Goal: Use online tool/utility: Use online tool/utility

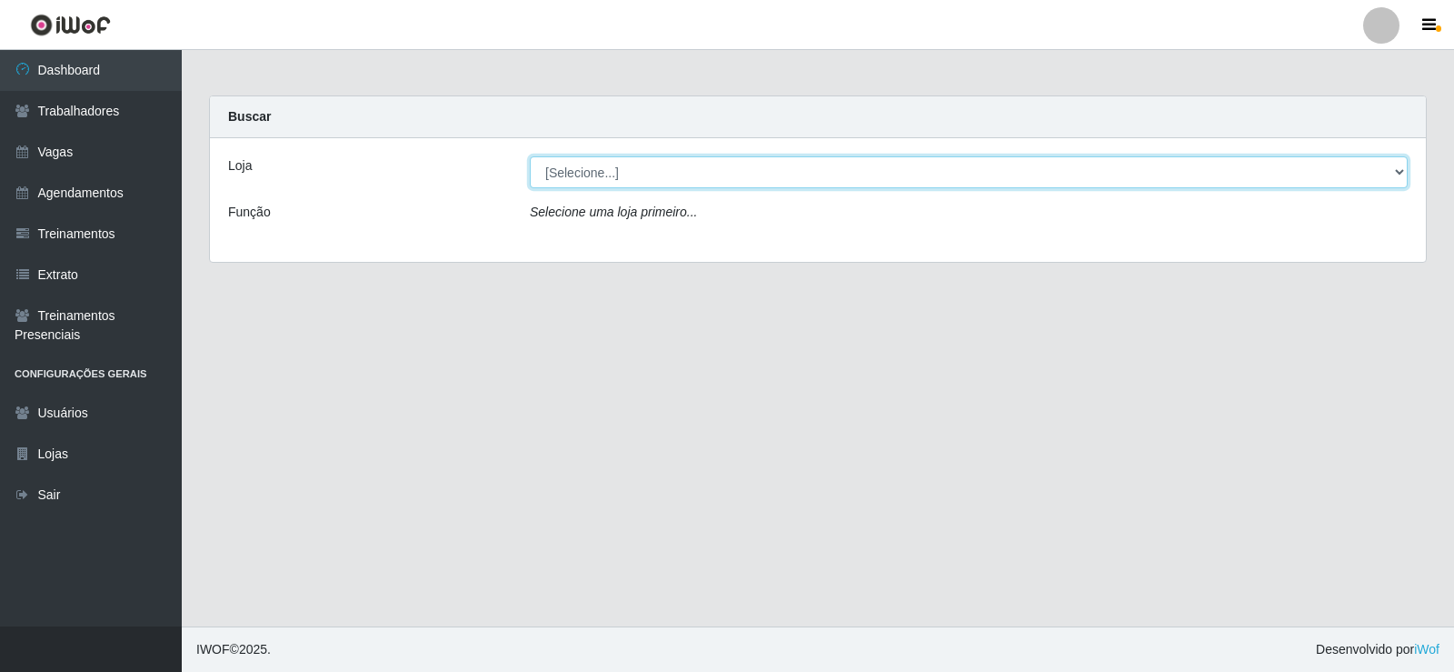
click at [1398, 165] on select "[Selecione...] Supermercado Manaira" at bounding box center [969, 172] width 878 height 32
select select "443"
click at [530, 156] on select "[Selecione...] Supermercado Manaira" at bounding box center [969, 172] width 878 height 32
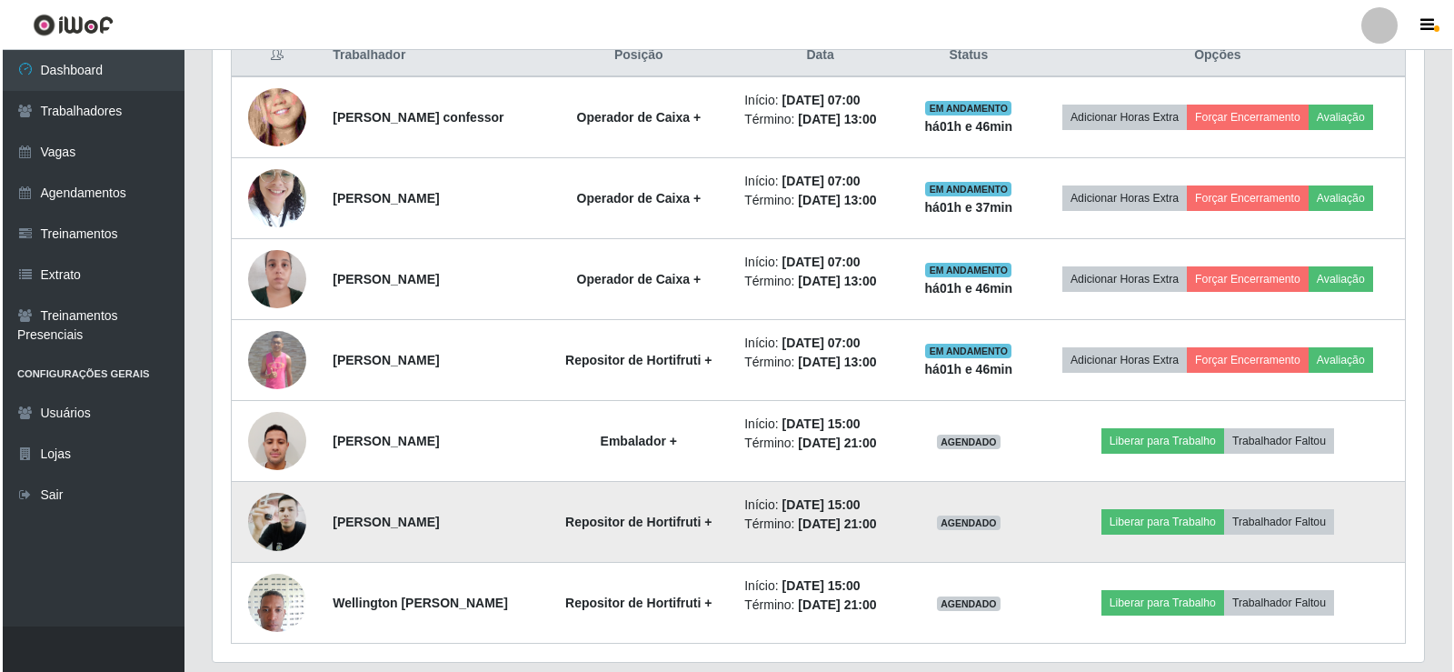
scroll to position [687, 0]
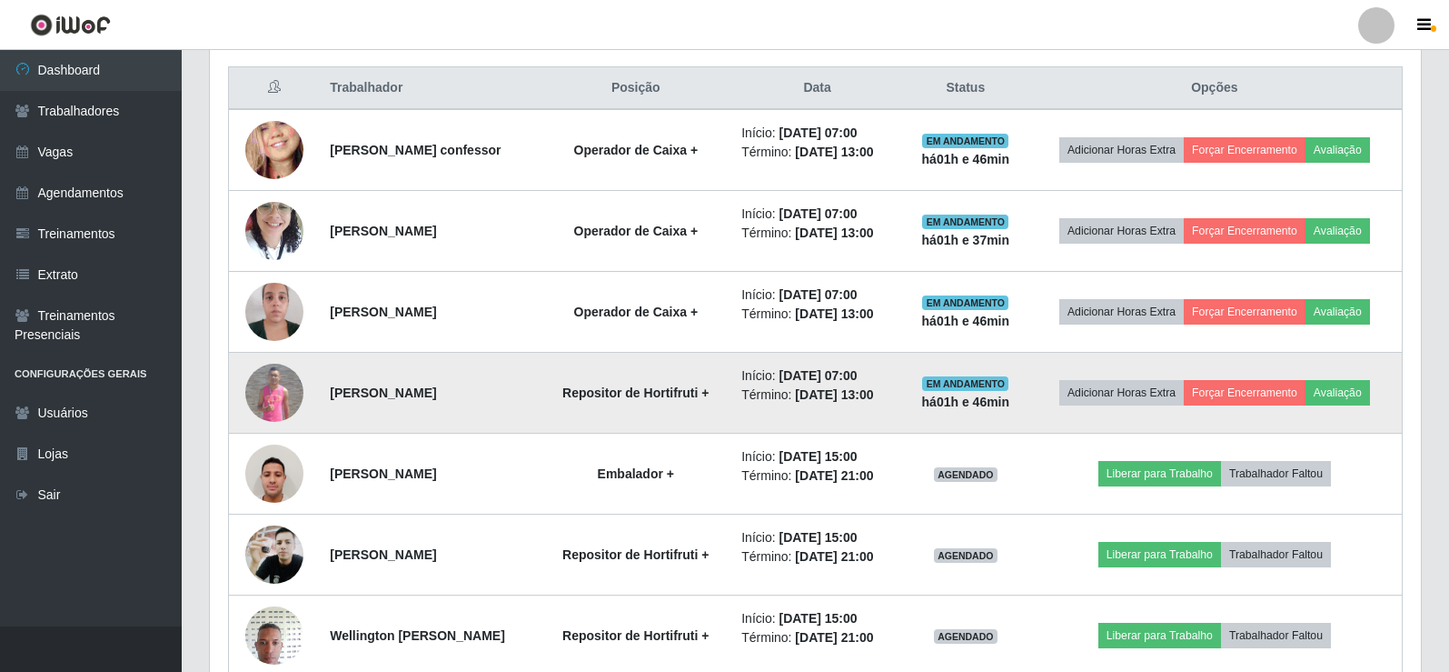
click at [277, 374] on img at bounding box center [274, 392] width 58 height 58
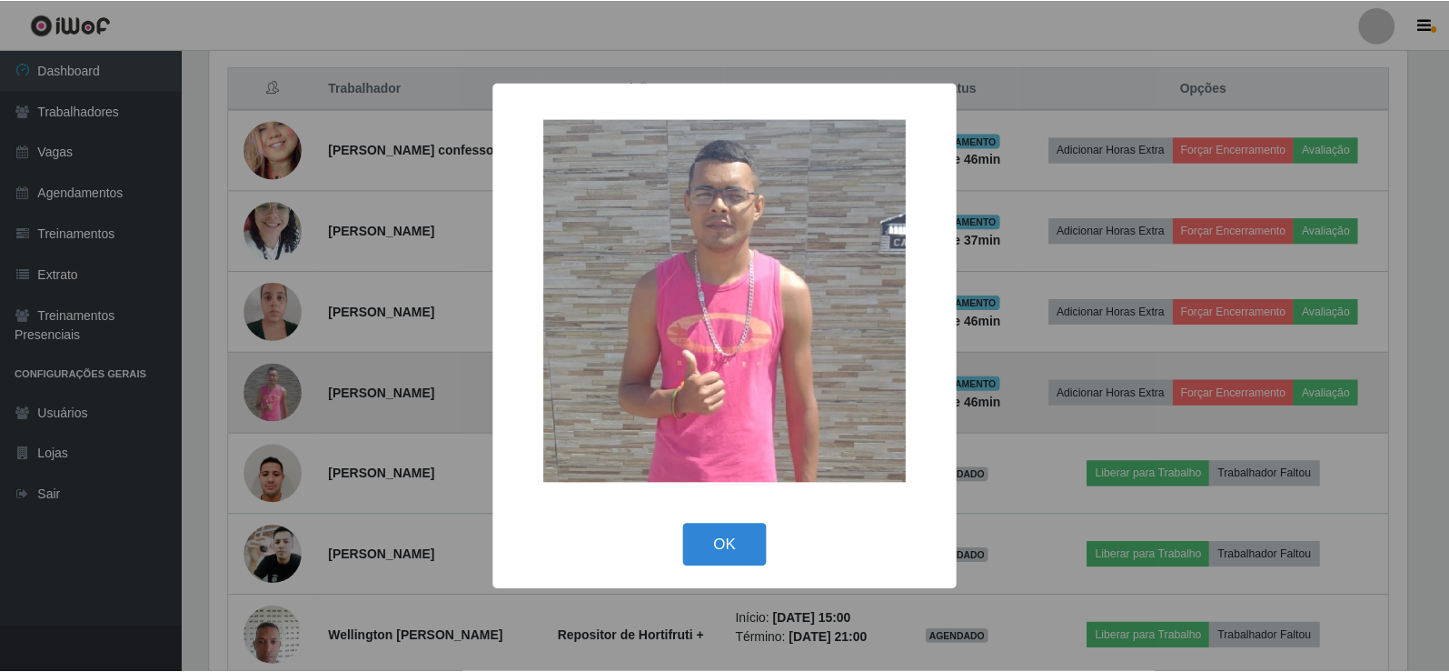
scroll to position [377, 1202]
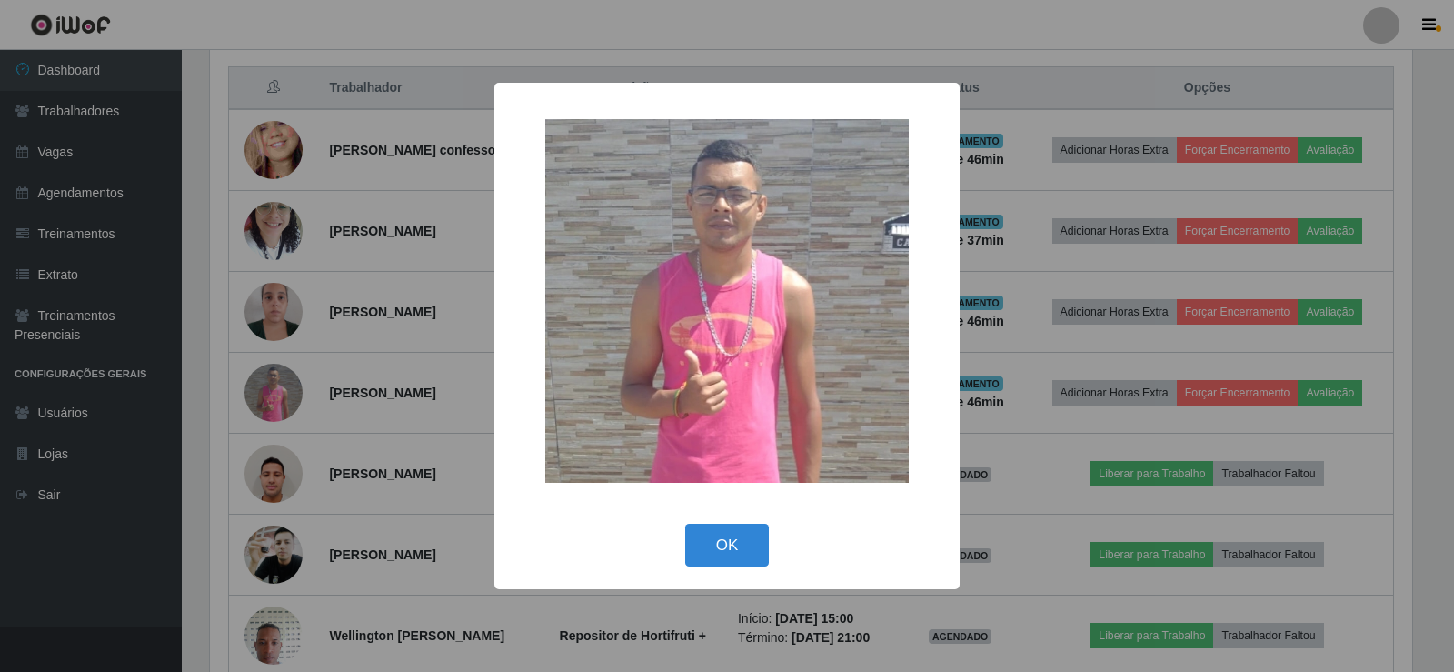
click at [276, 373] on div "× OK Cancel" at bounding box center [727, 336] width 1454 height 672
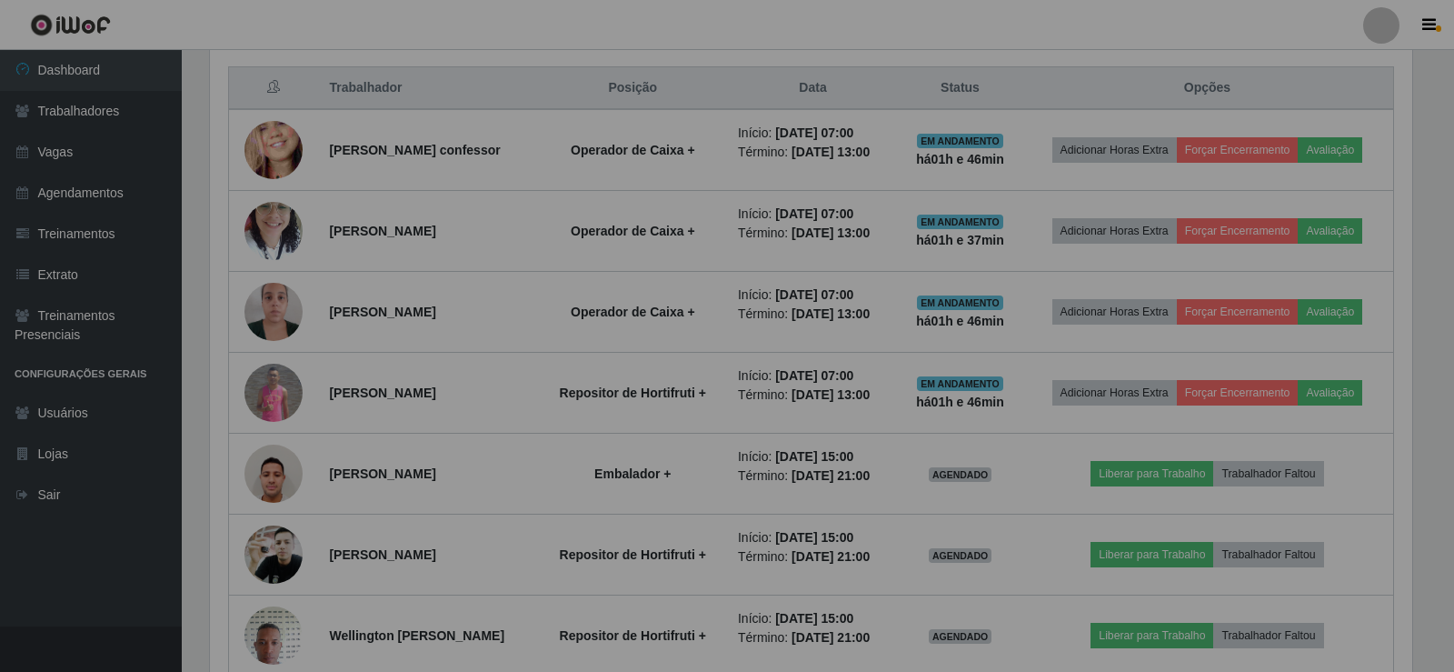
scroll to position [377, 1211]
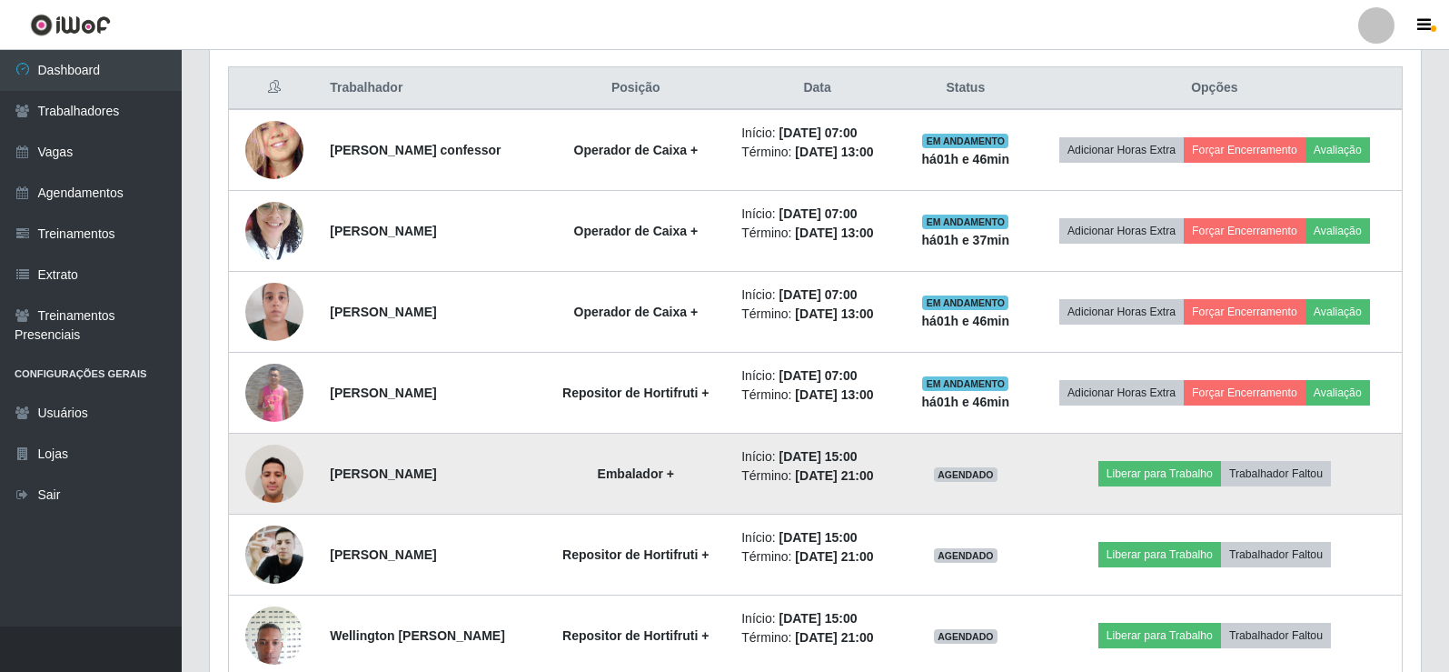
click at [264, 456] on img at bounding box center [274, 472] width 58 height 77
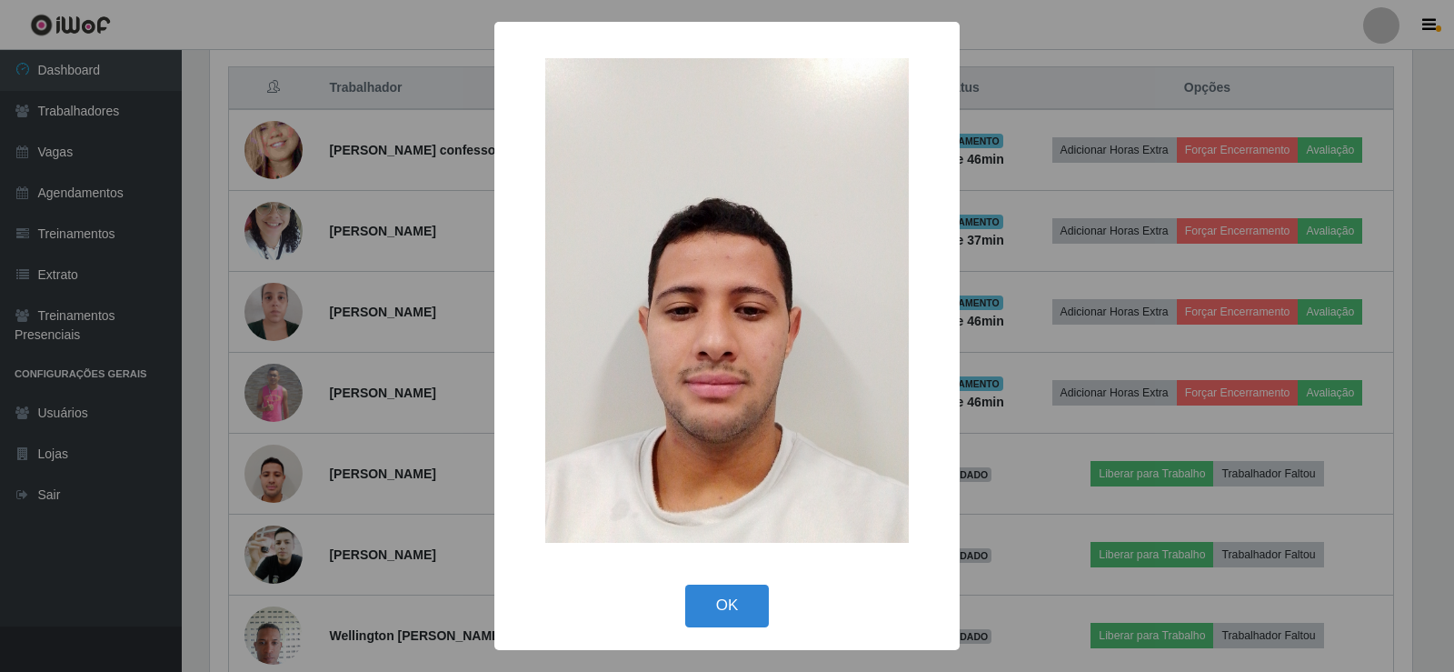
click at [267, 465] on div "× OK Cancel" at bounding box center [727, 336] width 1454 height 672
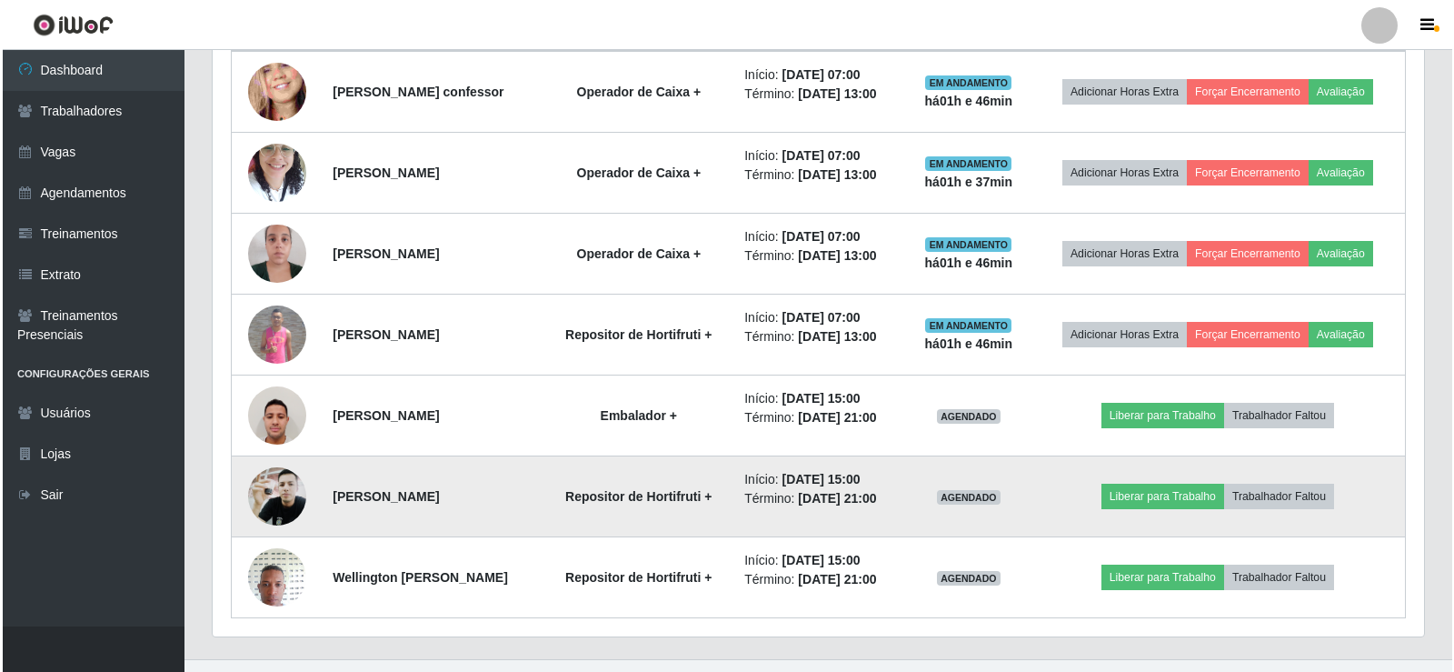
scroll to position [778, 0]
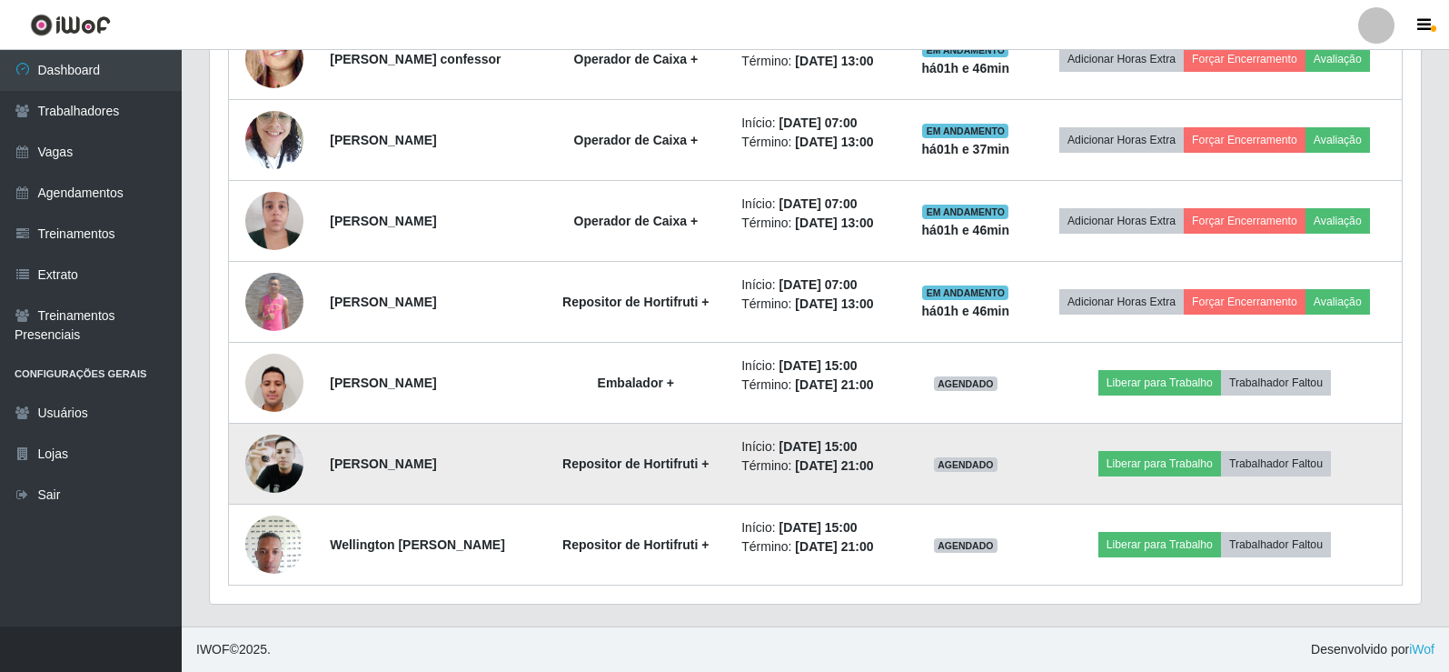
click at [280, 460] on img at bounding box center [274, 463] width 58 height 77
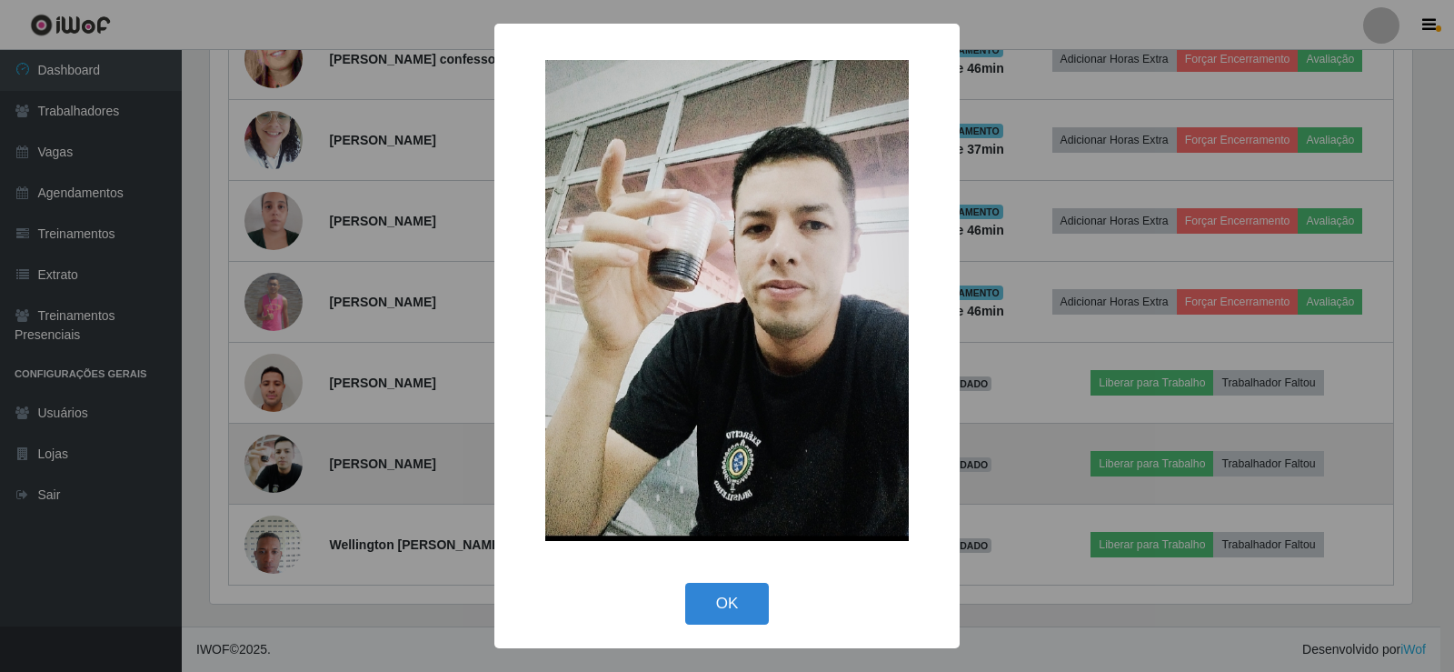
click at [280, 460] on div "× OK Cancel" at bounding box center [727, 336] width 1454 height 672
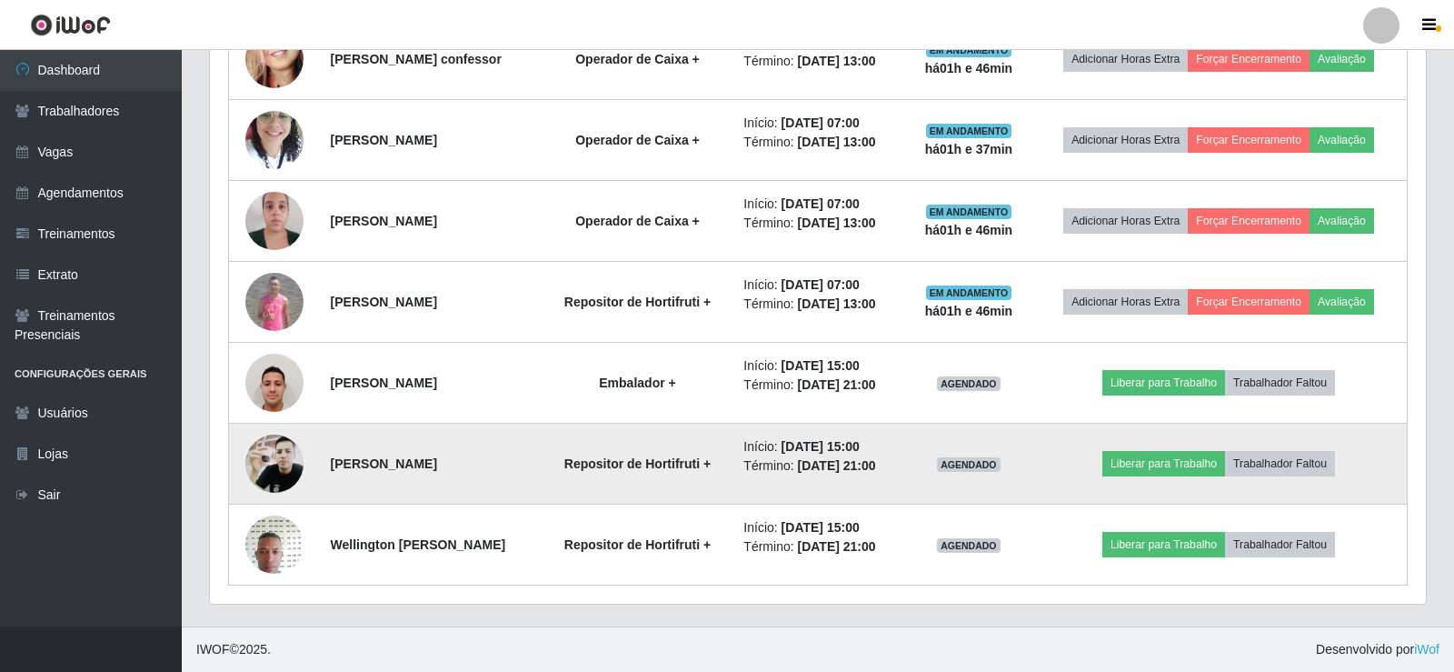
scroll to position [377, 1211]
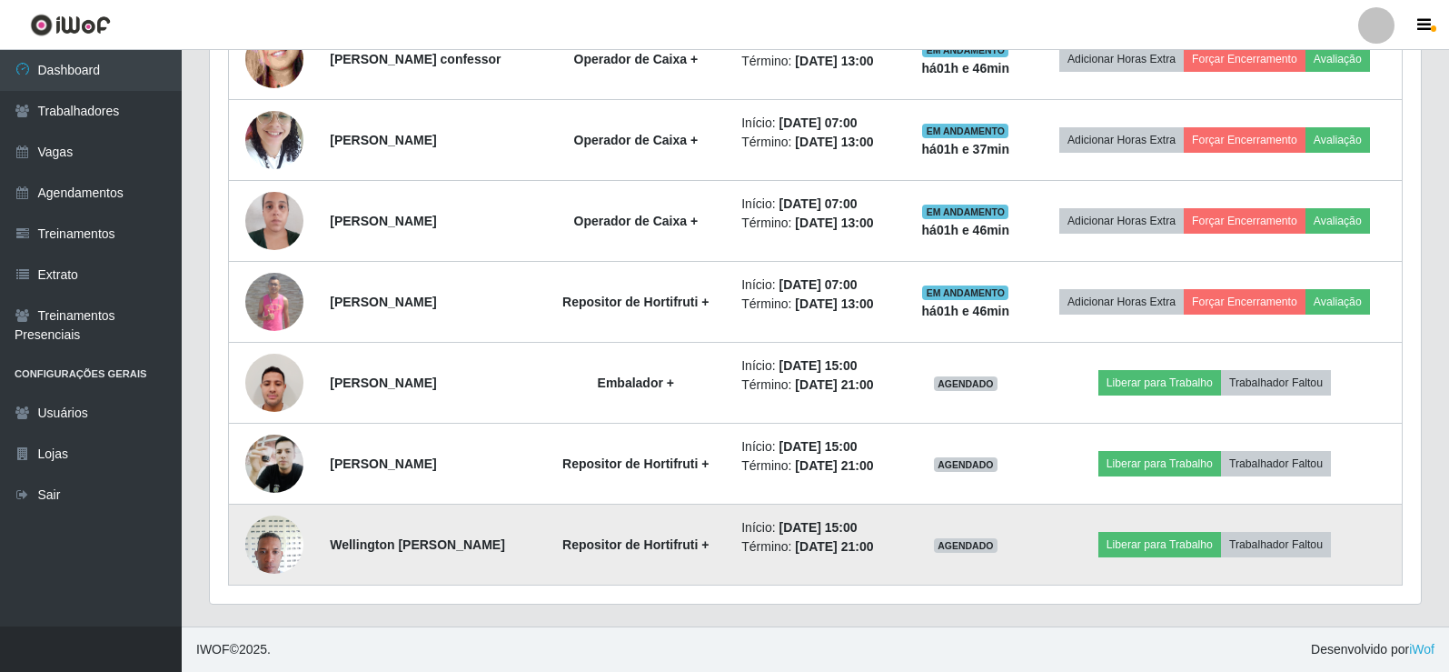
click at [268, 540] on img at bounding box center [274, 543] width 58 height 77
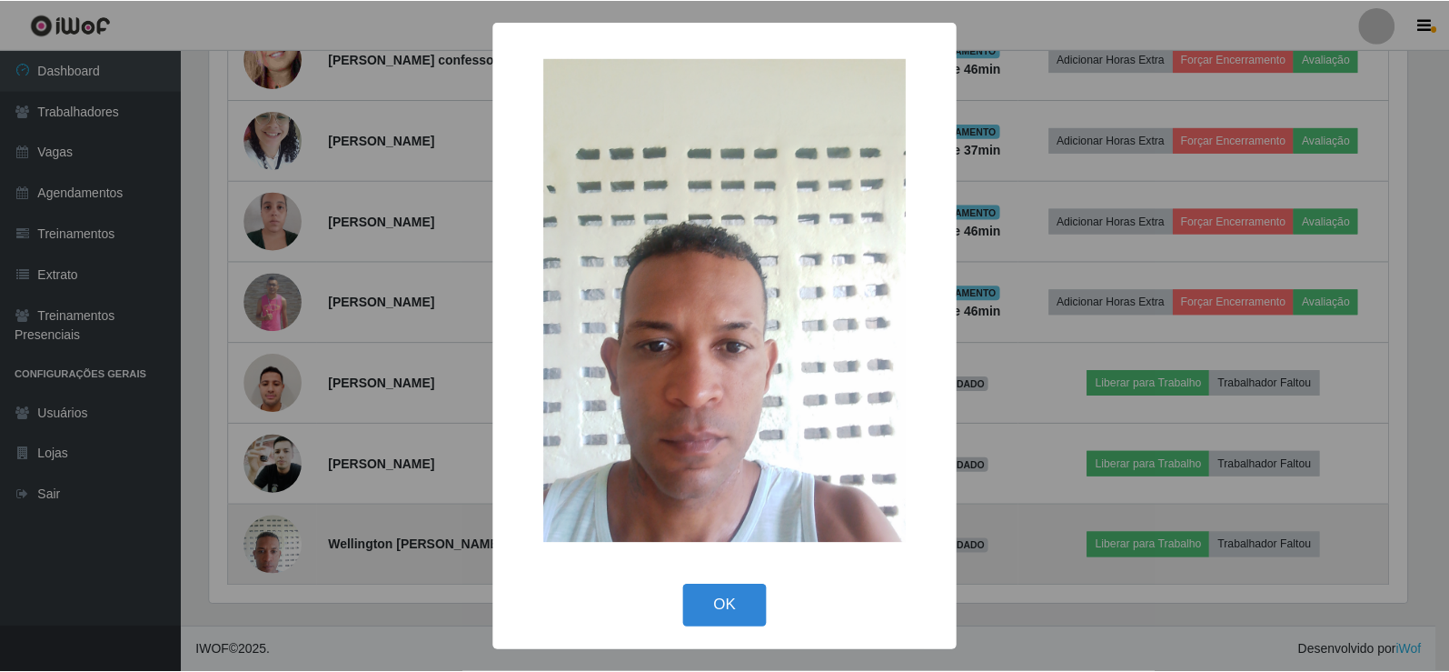
scroll to position [377, 1202]
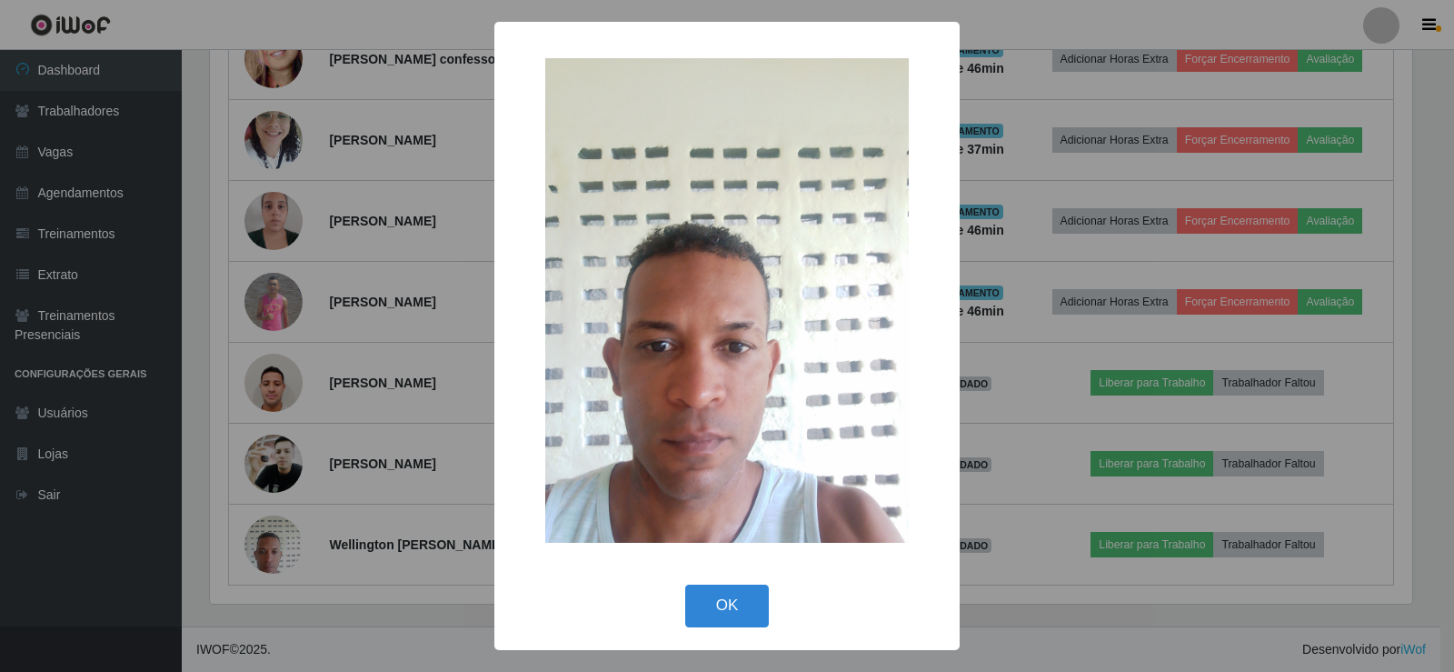
click at [264, 538] on div "× OK Cancel" at bounding box center [727, 336] width 1454 height 672
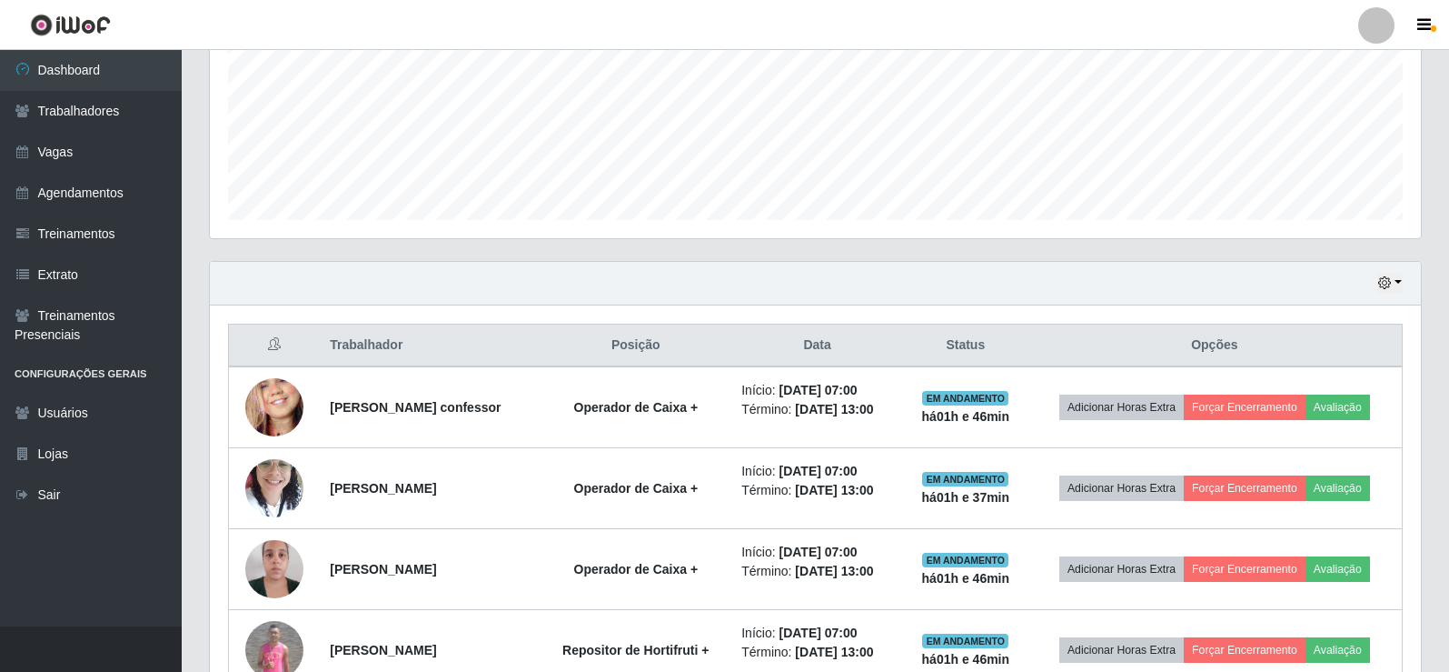
scroll to position [414, 0]
